Goal: Information Seeking & Learning: Learn about a topic

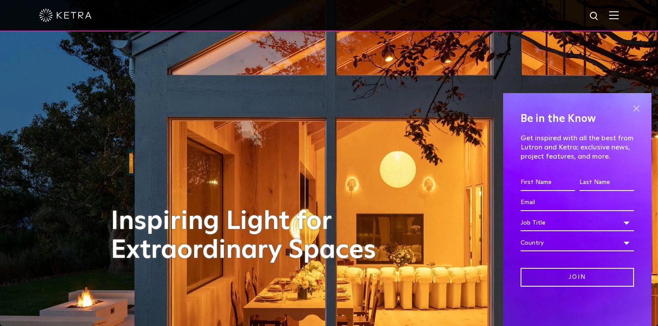
click at [639, 109] on span at bounding box center [636, 108] width 13 height 13
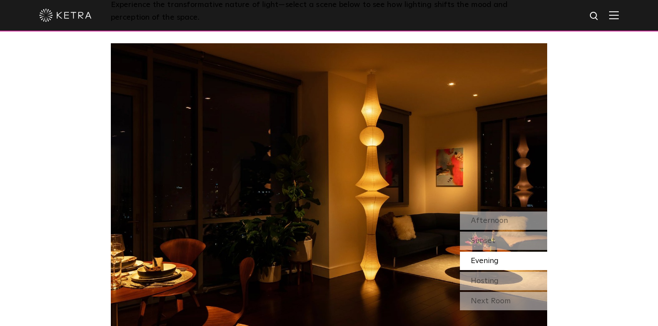
scroll to position [739, 0]
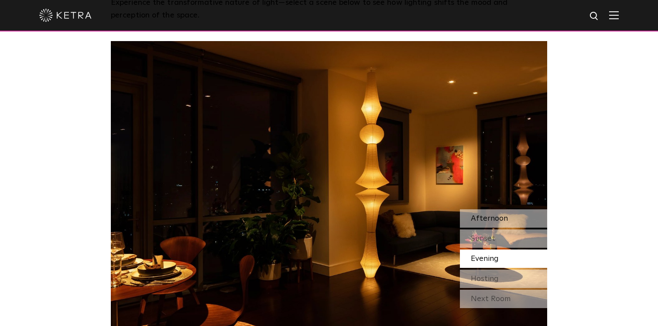
click at [488, 214] on span "Afternoon" at bounding box center [489, 218] width 37 height 8
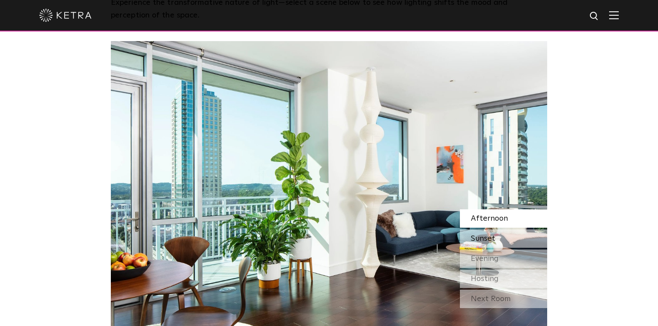
click at [490, 234] on span "Sunset" at bounding box center [483, 238] width 24 height 8
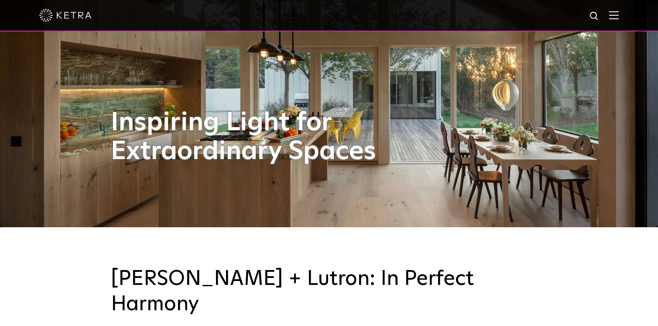
scroll to position [96, 0]
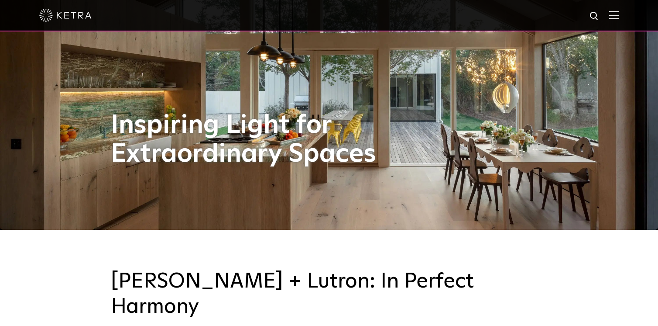
click at [616, 13] on img at bounding box center [614, 15] width 10 height 8
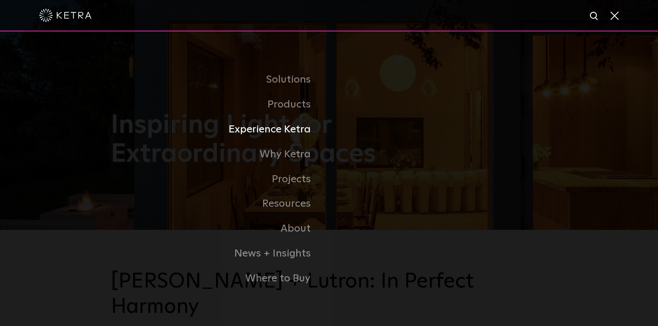
click at [276, 127] on link "Experience Ketra" at bounding box center [220, 129] width 218 height 25
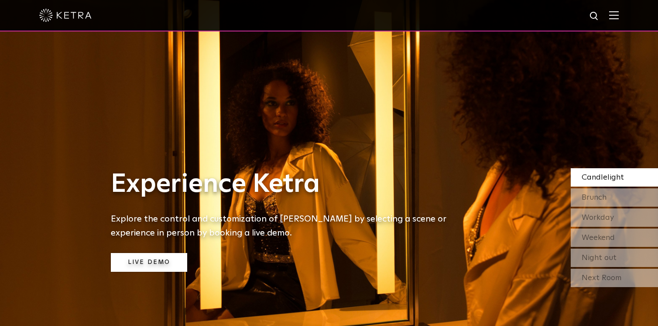
click at [158, 263] on link "Live Demo" at bounding box center [149, 262] width 76 height 19
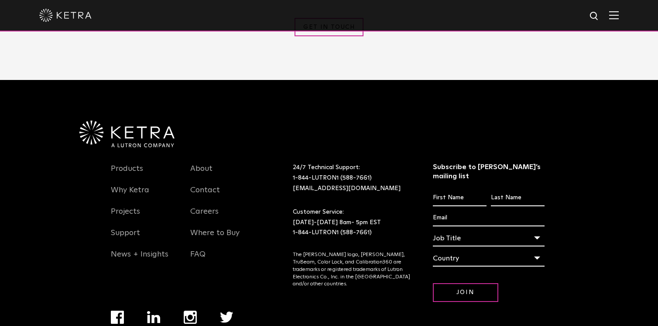
scroll to position [1108, 0]
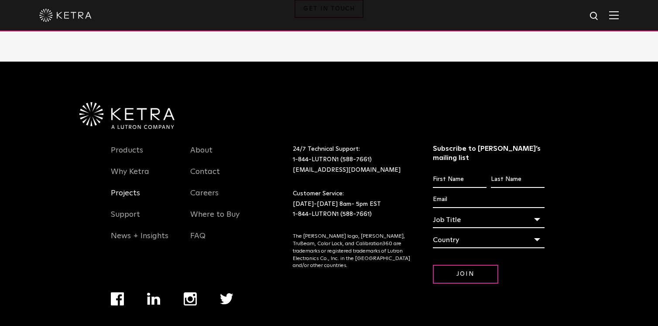
click at [130, 197] on link "Projects" at bounding box center [125, 198] width 29 height 20
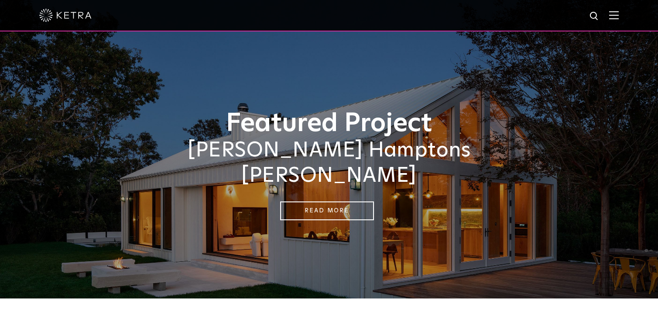
click at [615, 17] on img at bounding box center [614, 15] width 10 height 8
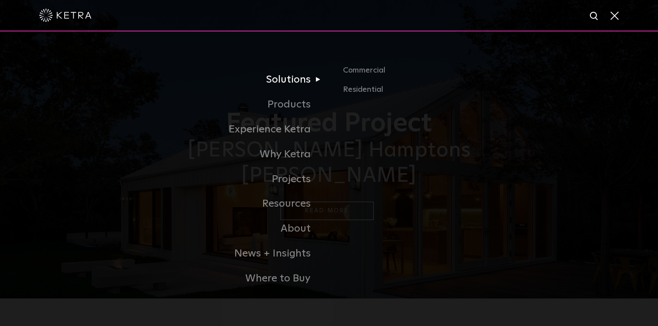
click at [303, 79] on link "Solutions" at bounding box center [220, 79] width 218 height 25
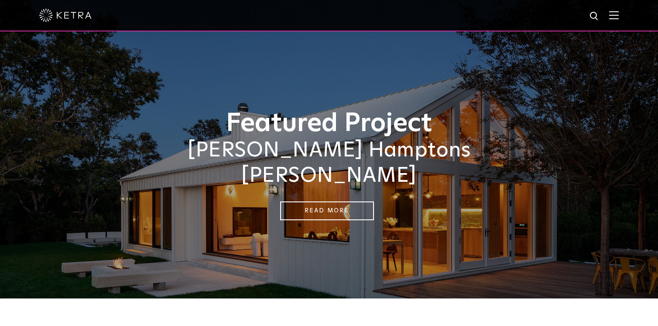
click at [614, 16] on img at bounding box center [614, 15] width 10 height 8
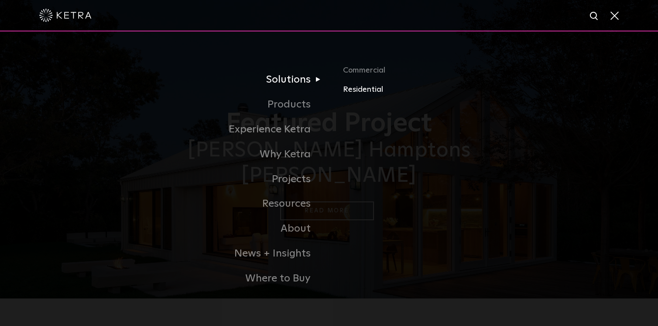
click at [358, 91] on link "Residential" at bounding box center [445, 89] width 204 height 13
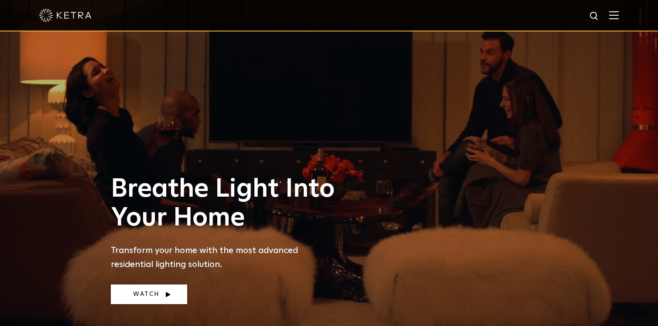
click at [152, 293] on link "Watch" at bounding box center [149, 294] width 76 height 20
